Goal: Information Seeking & Learning: Learn about a topic

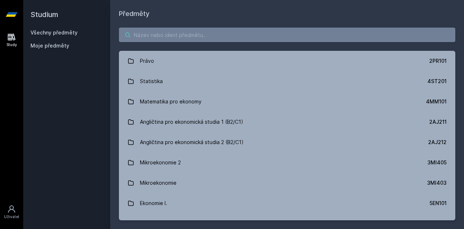
click at [176, 38] on input "search" at bounding box center [287, 35] width 336 height 14
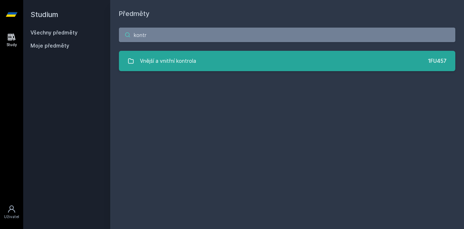
type input "kontr"
click at [180, 59] on div "Vnější a vnitřní kontrola" at bounding box center [168, 61] width 56 height 14
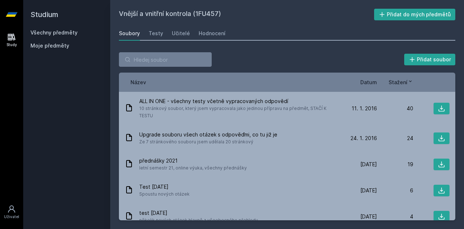
click at [359, 82] on div "Datum" at bounding box center [358, 82] width 36 height 8
click at [363, 82] on span "Datum" at bounding box center [368, 82] width 17 height 8
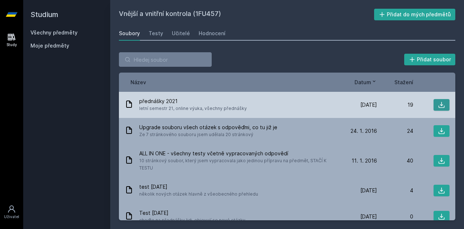
click at [440, 104] on icon at bounding box center [441, 104] width 7 height 7
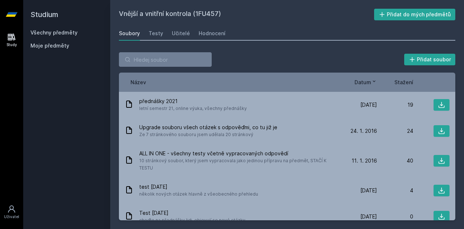
click at [63, 29] on link "Všechny předměty" at bounding box center [53, 32] width 47 height 6
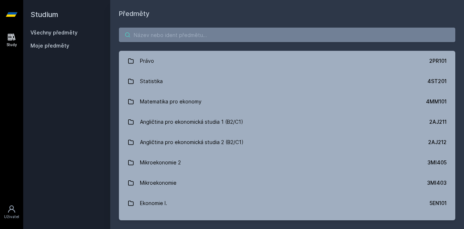
click at [167, 40] on input "search" at bounding box center [287, 35] width 336 height 14
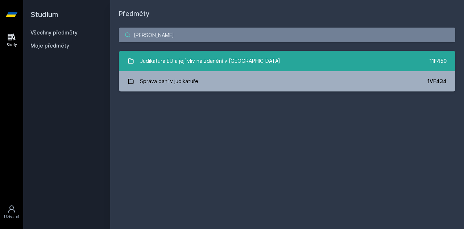
type input "[PERSON_NAME]"
click at [184, 66] on div "Judikatura EU a její vliv na zdanění v [GEOGRAPHIC_DATA]" at bounding box center [210, 61] width 140 height 14
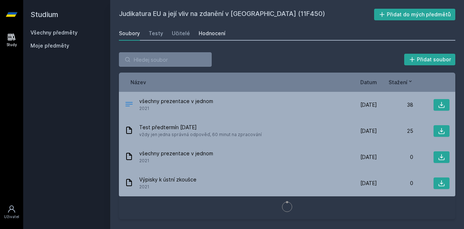
click at [206, 33] on div "Hodnocení" at bounding box center [212, 33] width 27 height 7
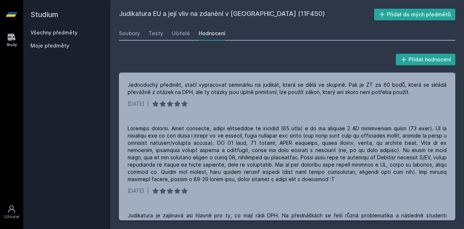
click at [59, 29] on link "Všechny předměty" at bounding box center [53, 32] width 47 height 6
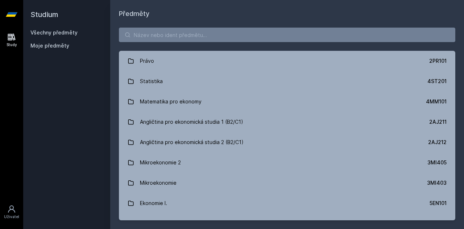
click at [165, 26] on div "Právo 2PR101 Statistika 4ST201 Matematika pro ekonomy 4MM101 Angličtina pro eko…" at bounding box center [287, 124] width 354 height 210
click at [170, 34] on input "search" at bounding box center [287, 35] width 336 height 14
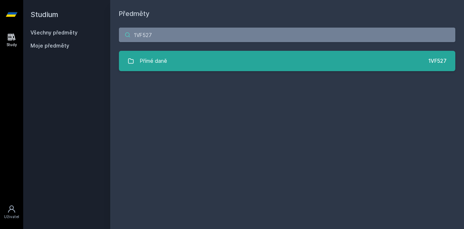
type input "1VF527"
click at [168, 58] on link "Přímé daně 1VF527" at bounding box center [287, 61] width 336 height 20
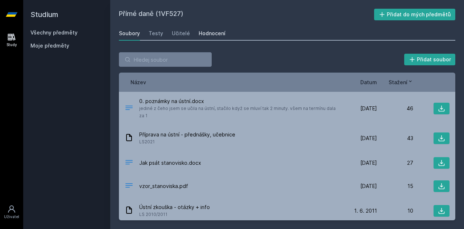
click at [205, 26] on link "Hodnocení" at bounding box center [212, 33] width 27 height 14
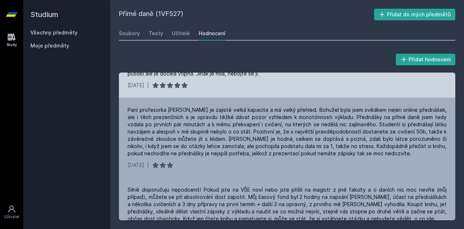
scroll to position [37, 0]
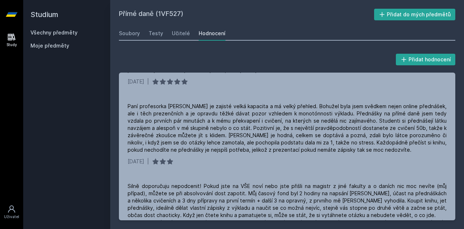
click at [55, 29] on link "Všechny předměty" at bounding box center [53, 32] width 47 height 6
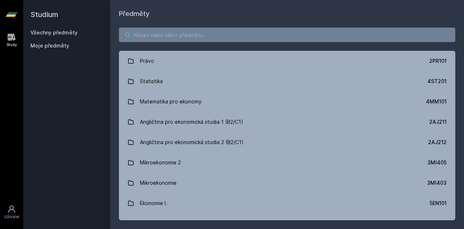
click at [183, 37] on input "search" at bounding box center [287, 35] width 336 height 14
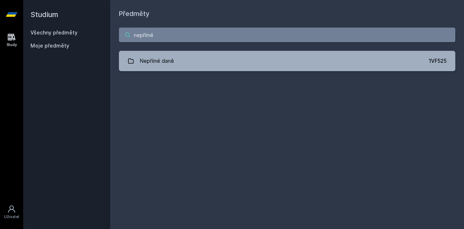
type input "nepřímé"
click at [183, 71] on div "nepřímé Nepřímé daně 1VF525 Jejda, něco se pokazilo." at bounding box center [287, 49] width 354 height 61
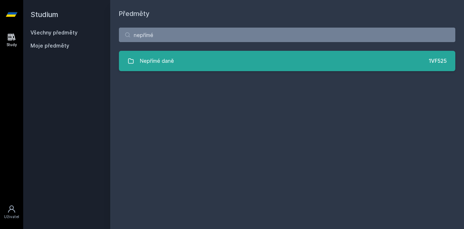
click at [171, 62] on div "Nepřímé daně" at bounding box center [157, 61] width 34 height 14
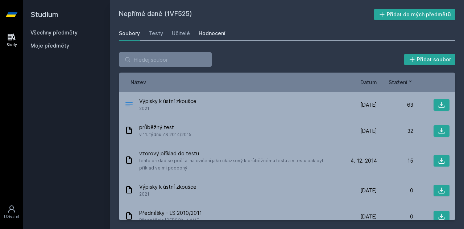
click at [213, 34] on div "Hodnocení" at bounding box center [212, 33] width 27 height 7
